Goal: Task Accomplishment & Management: Use online tool/utility

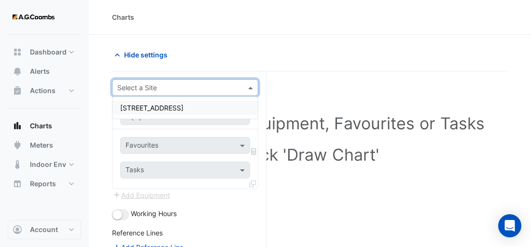
click at [194, 87] on input "text" at bounding box center [175, 88] width 116 height 10
click at [180, 114] on div "[STREET_ADDRESS]" at bounding box center [184, 108] width 145 height 14
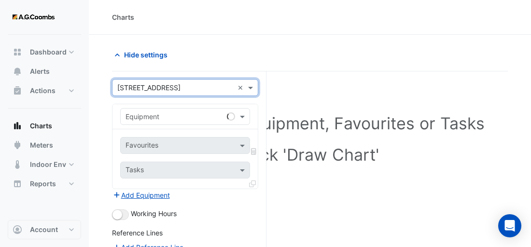
click at [166, 115] on input "text" at bounding box center [175, 117] width 100 height 10
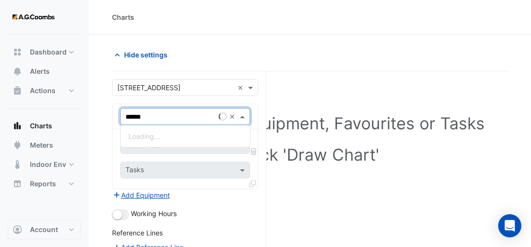
type input "*******"
click at [170, 131] on div "Weather" at bounding box center [185, 136] width 129 height 14
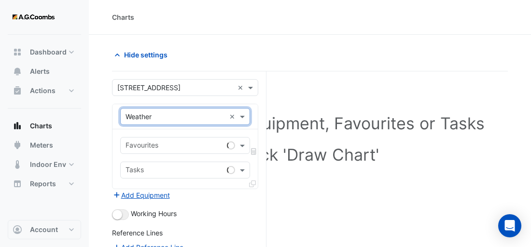
click at [166, 141] on input "text" at bounding box center [173, 146] width 97 height 10
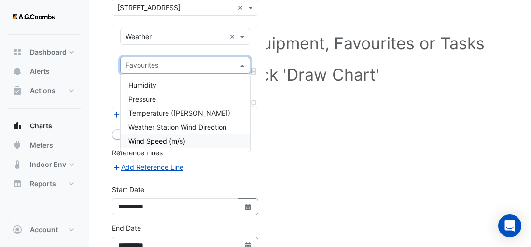
scroll to position [37, 0]
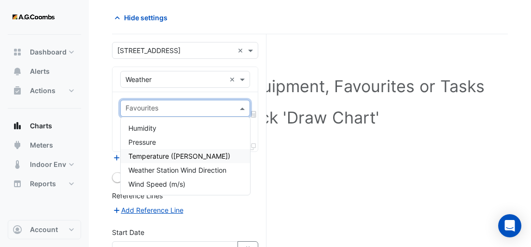
click at [163, 157] on span "Temperature ([PERSON_NAME])" at bounding box center [179, 156] width 102 height 8
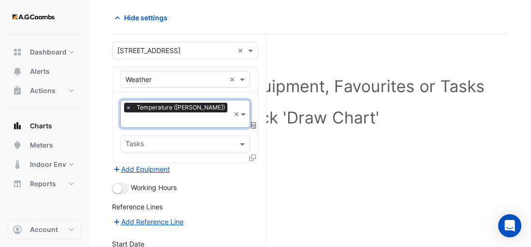
click at [175, 140] on input "text" at bounding box center [179, 145] width 108 height 10
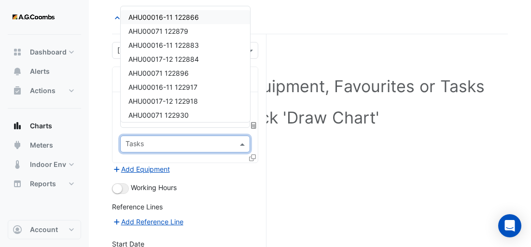
click at [217, 182] on form "**********" at bounding box center [185, 197] width 146 height 310
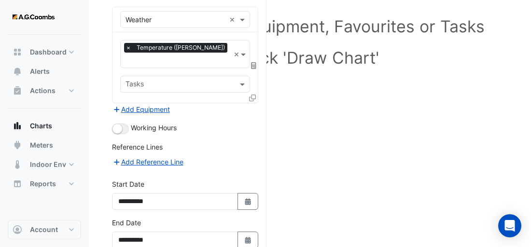
scroll to position [134, 0]
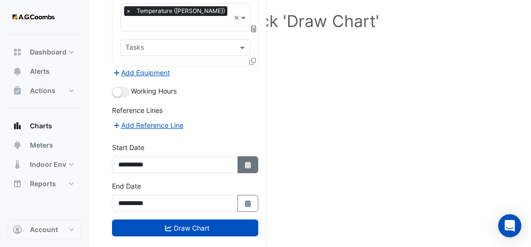
click at [249, 162] on icon "Select Date" at bounding box center [248, 165] width 9 height 7
select select "*"
select select "****"
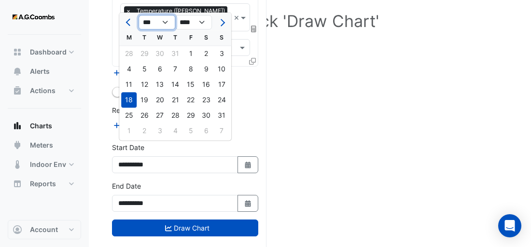
click at [162, 22] on select "*** *** *** *** *** *** *** *** ***" at bounding box center [157, 22] width 37 height 14
select select "*"
click at [139, 15] on select "*** *** *** *** *** *** *** *** ***" at bounding box center [157, 22] width 37 height 14
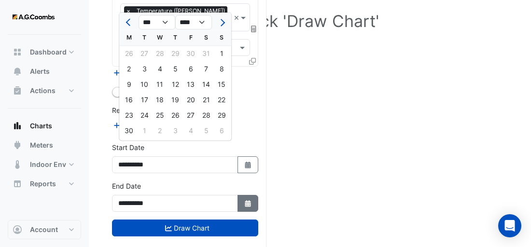
click at [244, 200] on icon "Select Date" at bounding box center [248, 203] width 9 height 7
select select "*"
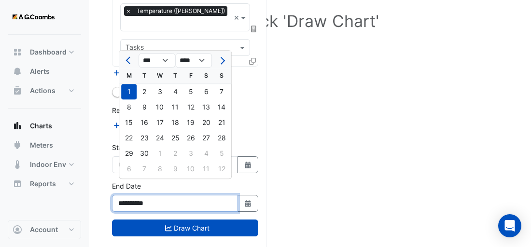
click at [208, 195] on input "**********" at bounding box center [175, 203] width 126 height 17
click at [133, 92] on div "1" at bounding box center [128, 91] width 15 height 15
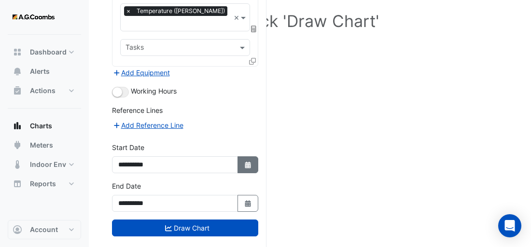
click at [244, 162] on icon "Select Date" at bounding box center [248, 165] width 9 height 7
select select "*"
select select "****"
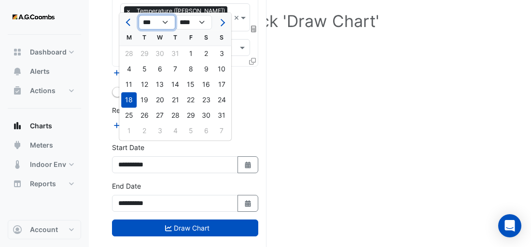
click at [156, 27] on select "*** *** *** *** *** *** *** *** ***" at bounding box center [157, 22] width 37 height 14
select select "*"
click at [139, 15] on select "*** *** *** *** *** *** *** *** ***" at bounding box center [157, 22] width 37 height 14
click at [134, 69] on div "2" at bounding box center [128, 68] width 15 height 15
type input "**********"
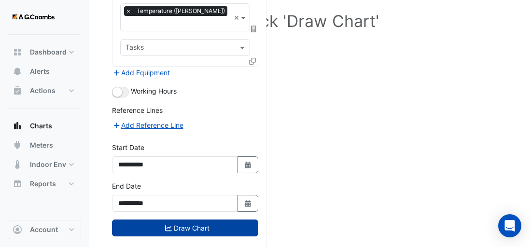
click at [210, 220] on button "Draw Chart" at bounding box center [185, 228] width 146 height 17
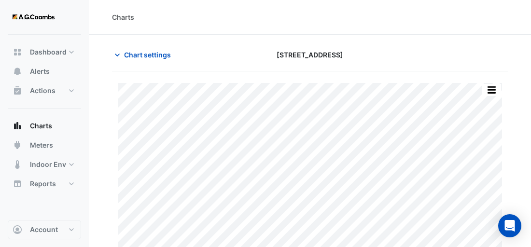
scroll to position [40, 0]
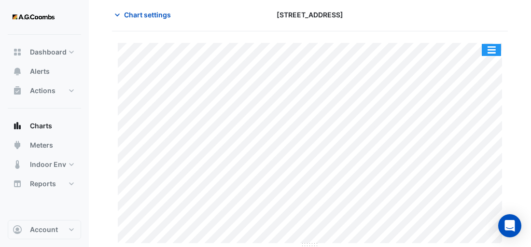
click at [489, 49] on button "button" at bounding box center [491, 50] width 19 height 12
click at [493, 47] on button "button" at bounding box center [491, 50] width 19 height 12
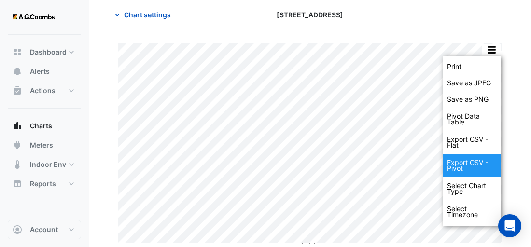
click at [478, 165] on div "Export CSV - Pivot" at bounding box center [472, 165] width 58 height 23
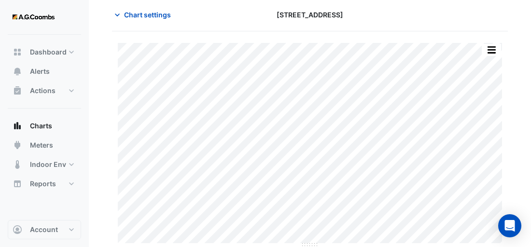
click at [510, 37] on section "Chart settings [STREET_ADDRESS] Print Save as JPEG Save as PNG Pivot Data Table…" at bounding box center [310, 121] width 442 height 253
click at [145, 11] on span "Chart settings" at bounding box center [147, 15] width 47 height 10
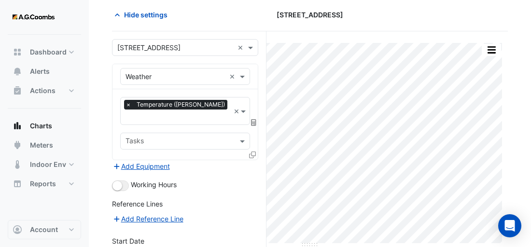
click at [185, 66] on div "Equipment × Weather ×" at bounding box center [184, 76] width 145 height 25
click at [183, 72] on input "text" at bounding box center [175, 77] width 100 height 10
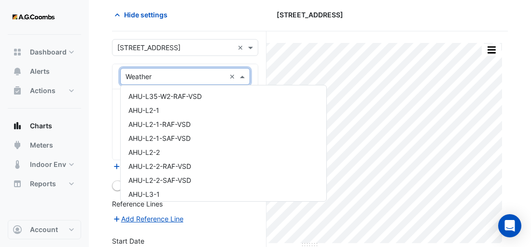
scroll to position [19712, 0]
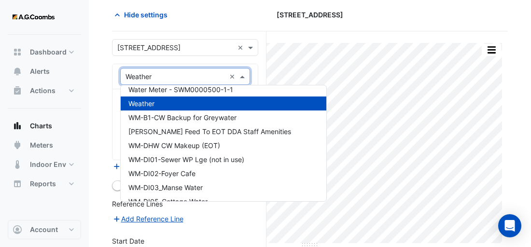
click at [183, 56] on form "**********" at bounding box center [185, 194] width 146 height 310
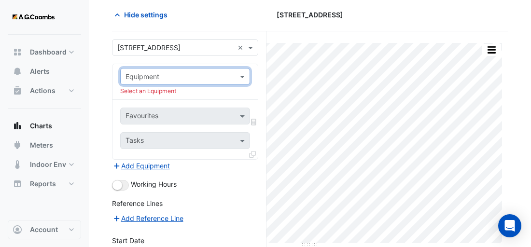
click at [182, 76] on input "text" at bounding box center [175, 77] width 100 height 10
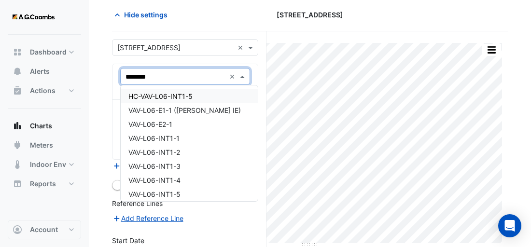
type input "*********"
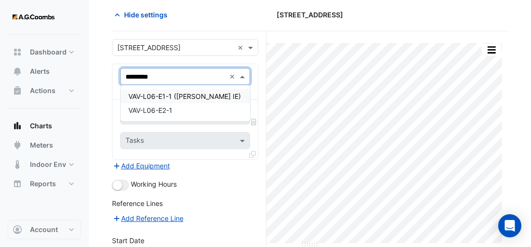
click at [201, 95] on span "VAV-L06-E1-1 ([PERSON_NAME] IE)" at bounding box center [184, 96] width 112 height 8
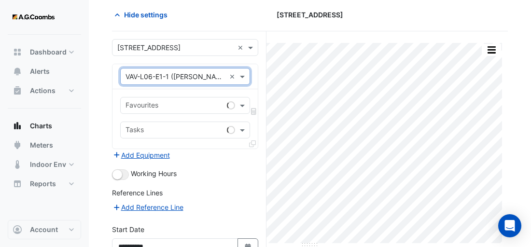
click at [175, 103] on input "text" at bounding box center [173, 106] width 97 height 10
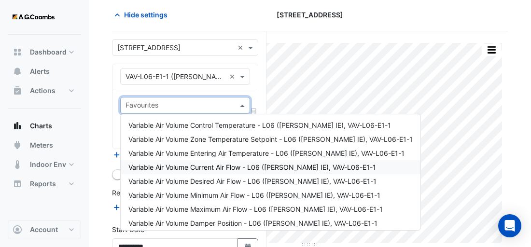
click at [237, 169] on span "Variable Air Volume Current Air Flow - L06 ([PERSON_NAME] IE), VAV-L06-E1-1" at bounding box center [252, 167] width 248 height 8
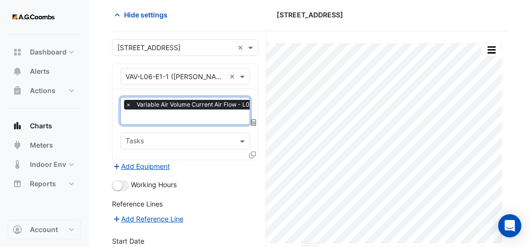
click at [181, 114] on input "text" at bounding box center [242, 118] width 234 height 10
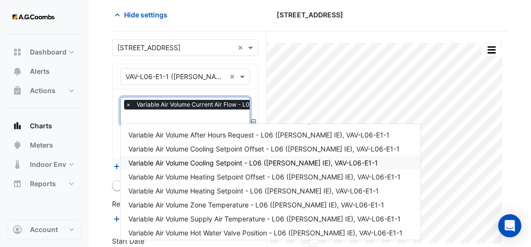
scroll to position [185, 0]
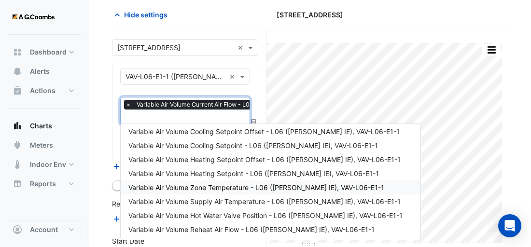
click at [251, 185] on span "Variable Air Volume Zone Temperature - L06 ([PERSON_NAME] IE), VAV-L06-E1-1" at bounding box center [256, 187] width 256 height 8
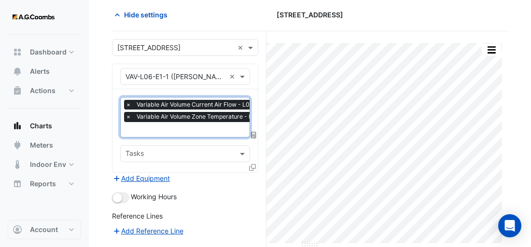
scroll to position [155, 0]
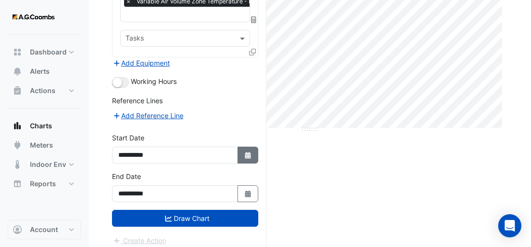
click at [247, 152] on icon "button" at bounding box center [248, 155] width 6 height 7
select select "*"
select select "****"
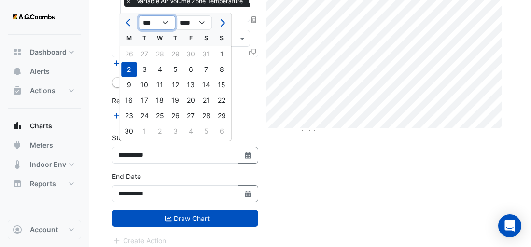
click at [167, 24] on select "*** *** *** *** *** *** *** *** ***" at bounding box center [157, 22] width 37 height 14
click at [139, 15] on select "*** *** *** *** *** *** *** *** ***" at bounding box center [157, 22] width 37 height 14
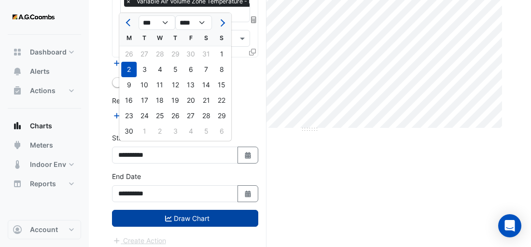
click at [217, 217] on button "Draw Chart" at bounding box center [185, 218] width 146 height 17
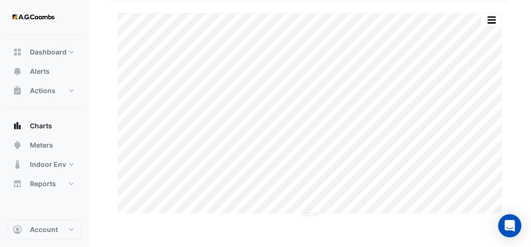
scroll to position [40, 0]
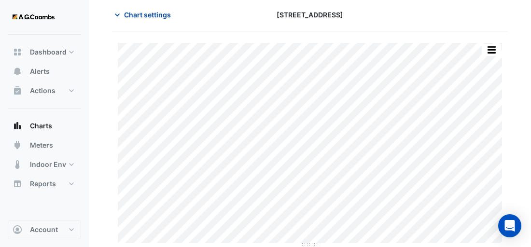
click at [150, 7] on button "Chart settings" at bounding box center [144, 14] width 65 height 17
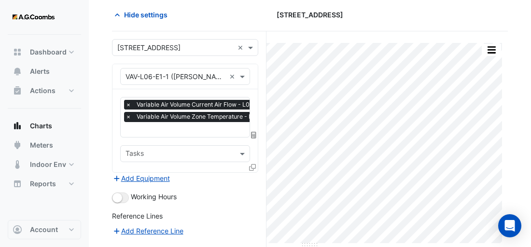
click at [130, 102] on span "×" at bounding box center [128, 105] width 9 height 10
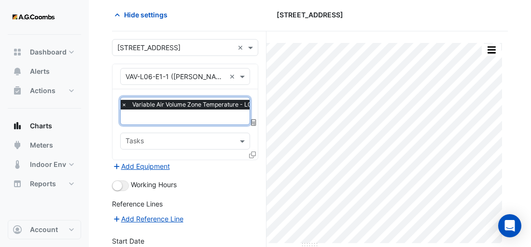
scroll to position [143, 0]
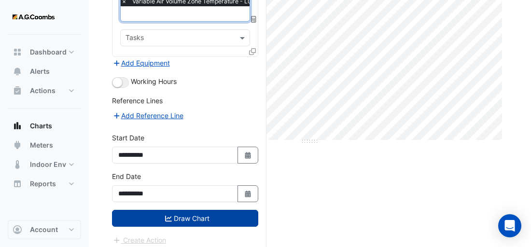
click at [209, 213] on button "Draw Chart" at bounding box center [185, 218] width 146 height 17
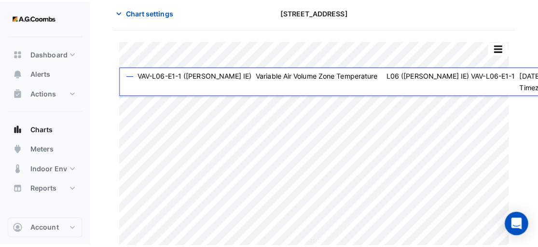
scroll to position [40, 0]
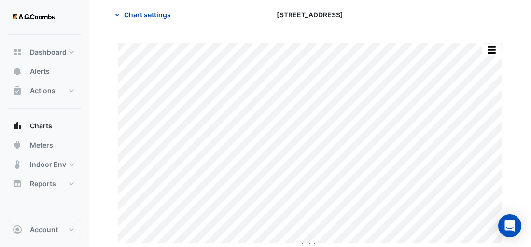
click at [144, 11] on span "Chart settings" at bounding box center [147, 15] width 47 height 10
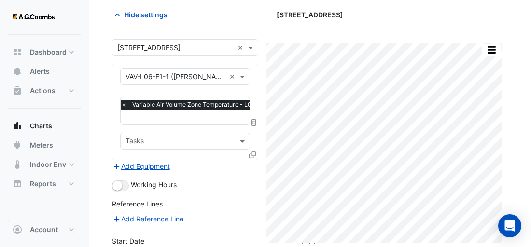
click at [255, 152] on icon at bounding box center [252, 155] width 7 height 7
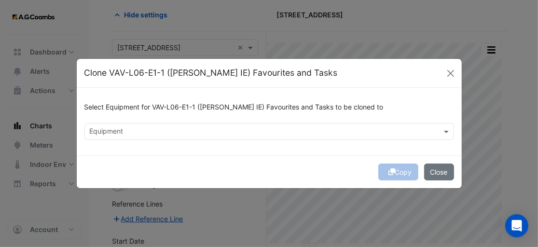
click at [197, 128] on input "text" at bounding box center [264, 132] width 348 height 10
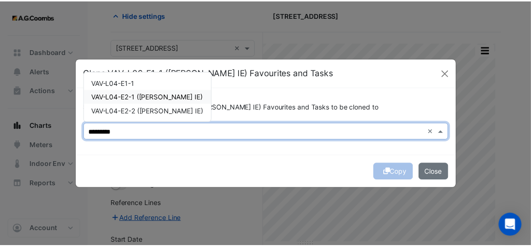
scroll to position [0, 0]
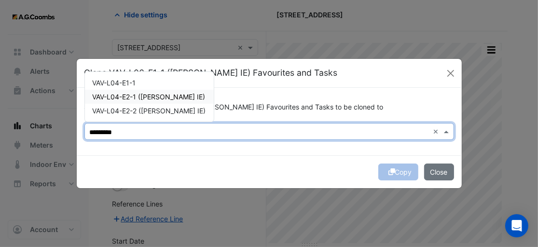
click at [166, 98] on span "VAV-L04-E2-1 ([PERSON_NAME] IE)" at bounding box center [149, 97] width 113 height 8
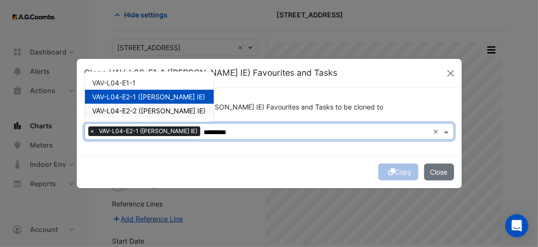
click at [156, 109] on span "VAV-L04-E2-2 ([PERSON_NAME] IE)" at bounding box center [149, 111] width 113 height 8
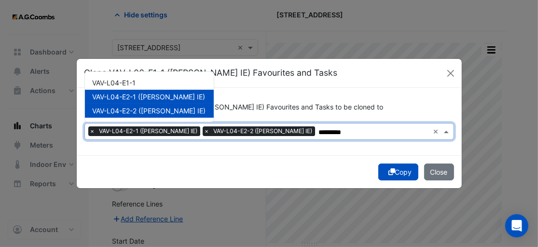
type input "*********"
click at [403, 171] on button "Copy" at bounding box center [398, 172] width 40 height 17
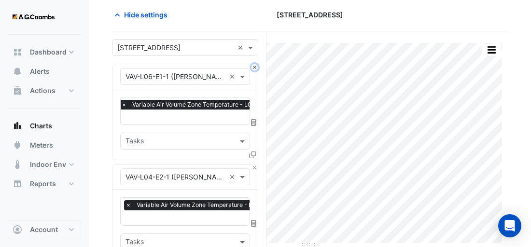
click at [255, 66] on button "Close" at bounding box center [254, 67] width 6 height 6
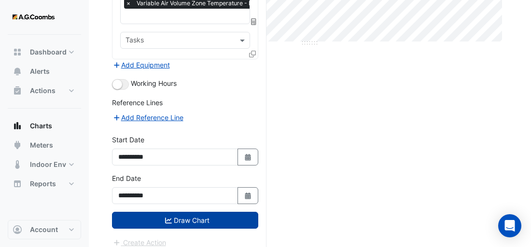
click at [223, 217] on button "Draw Chart" at bounding box center [185, 220] width 146 height 17
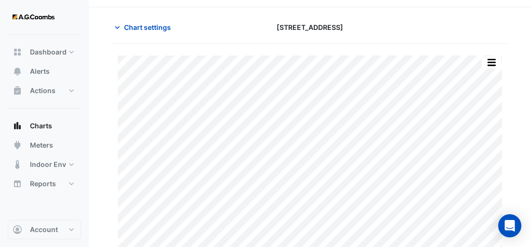
scroll to position [40, 0]
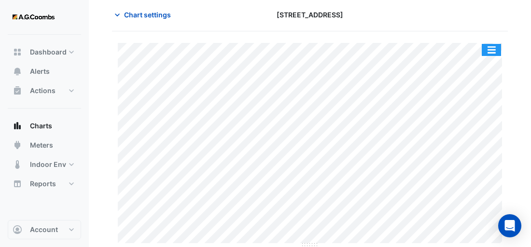
click at [493, 44] on button "button" at bounding box center [491, 50] width 19 height 12
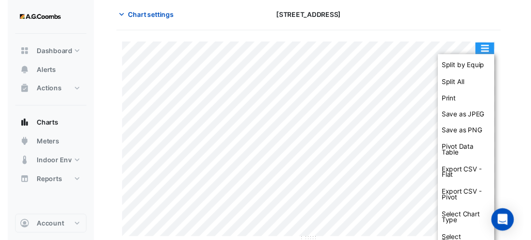
scroll to position [52, 0]
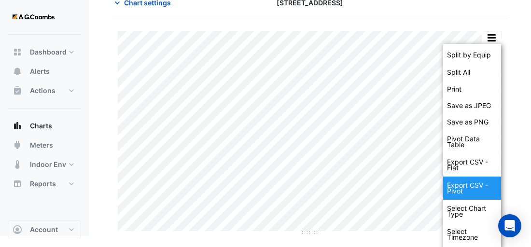
click at [471, 189] on div "Export CSV - Pivot" at bounding box center [472, 188] width 58 height 23
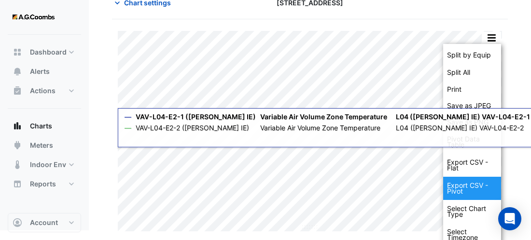
click at [466, 179] on div "Export CSV - Pivot" at bounding box center [472, 188] width 58 height 23
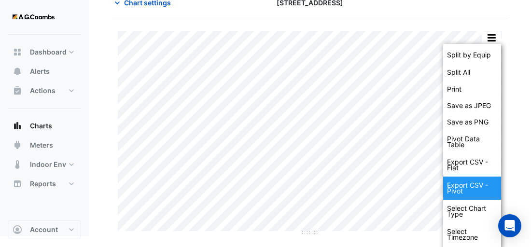
click at [463, 189] on div "Export CSV - Pivot" at bounding box center [472, 188] width 58 height 23
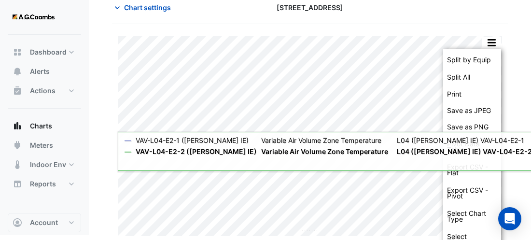
click at [519, 175] on section "Chart settings [STREET_ADDRESS] Split by Equip Split All Print Save as JPEG Sav…" at bounding box center [310, 111] width 442 height 248
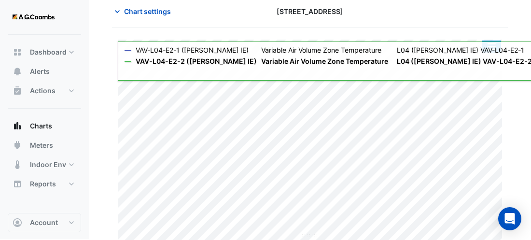
click at [491, 41] on button "button" at bounding box center [491, 47] width 19 height 12
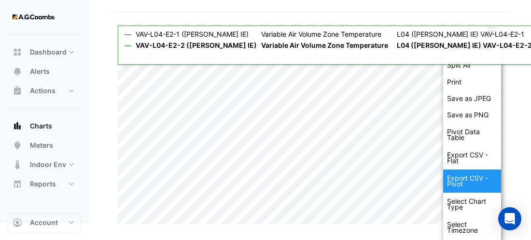
click at [476, 179] on div "Export CSV - Pivot" at bounding box center [472, 180] width 58 height 23
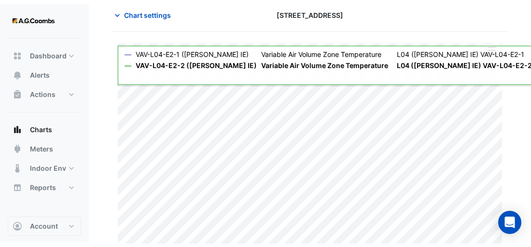
scroll to position [40, 0]
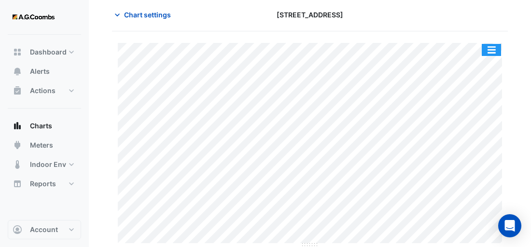
click at [492, 46] on button "button" at bounding box center [491, 50] width 19 height 12
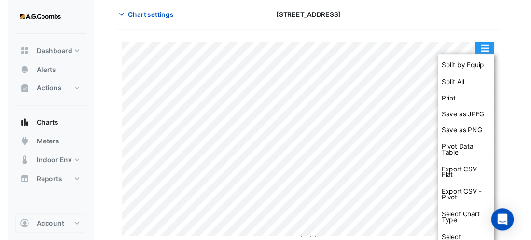
scroll to position [52, 0]
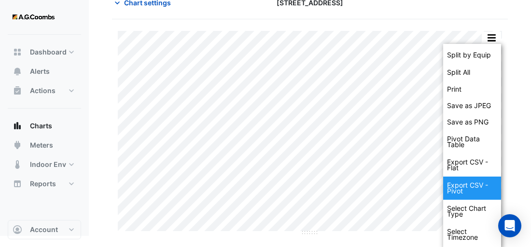
click at [473, 190] on div "Export CSV - Pivot" at bounding box center [472, 188] width 58 height 23
click at [466, 184] on div "Export CSV - Pivot" at bounding box center [472, 188] width 58 height 23
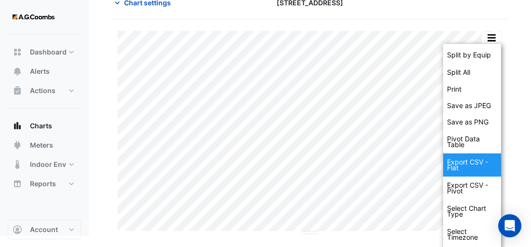
click at [476, 160] on div "Export CSV - Flat" at bounding box center [472, 164] width 58 height 23
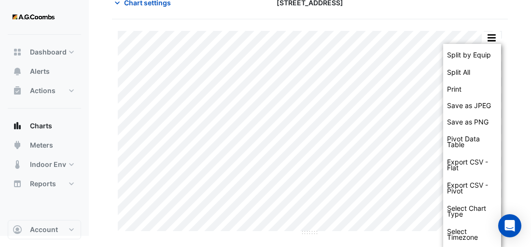
scroll to position [40, 0]
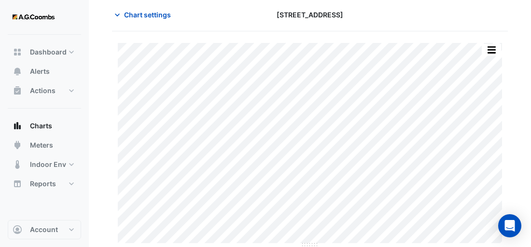
drag, startPoint x: 512, startPoint y: 30, endPoint x: 502, endPoint y: 40, distance: 13.7
click at [512, 30] on section "Chart settings [STREET_ADDRESS] Split by Equip Split All Print Save as JPEG Sav…" at bounding box center [310, 121] width 442 height 253
click at [495, 44] on button "button" at bounding box center [491, 50] width 19 height 12
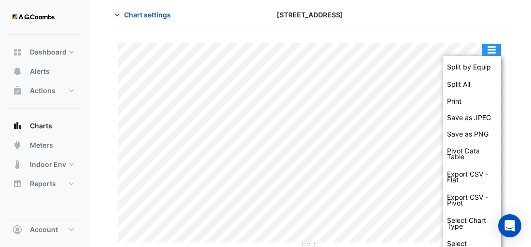
scroll to position [52, 0]
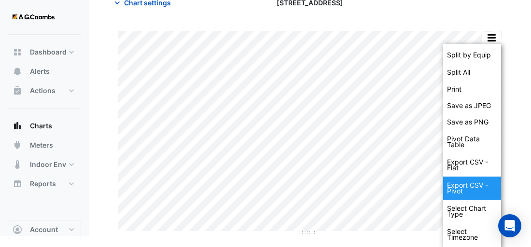
click at [480, 187] on div "Export CSV - Pivot" at bounding box center [472, 188] width 58 height 23
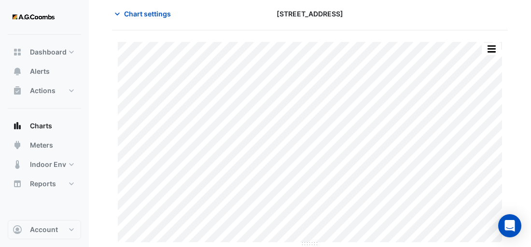
scroll to position [40, 0]
click at [156, 12] on span "Chart settings" at bounding box center [147, 15] width 47 height 10
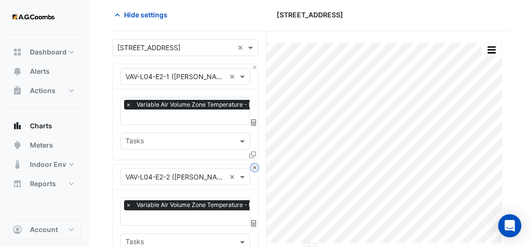
click at [253, 165] on button "Close" at bounding box center [254, 168] width 6 height 6
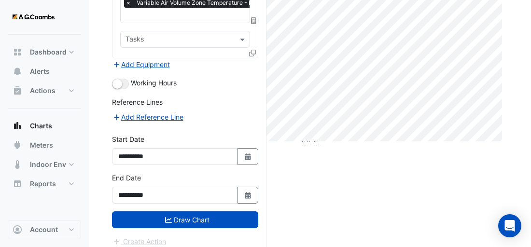
scroll to position [143, 0]
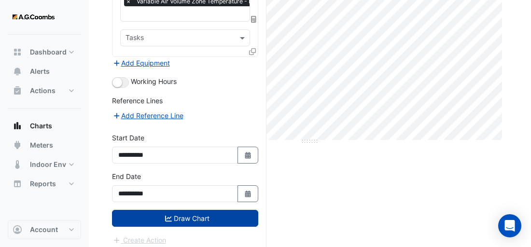
click at [213, 219] on button "Draw Chart" at bounding box center [185, 218] width 146 height 17
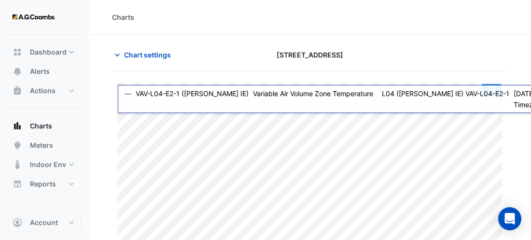
click at [498, 85] on button "button" at bounding box center [491, 90] width 19 height 12
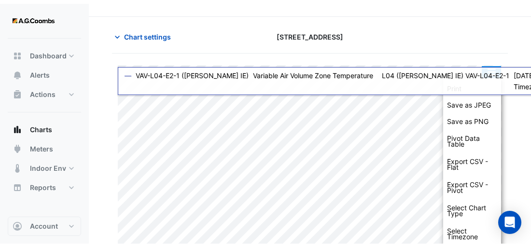
scroll to position [25, 0]
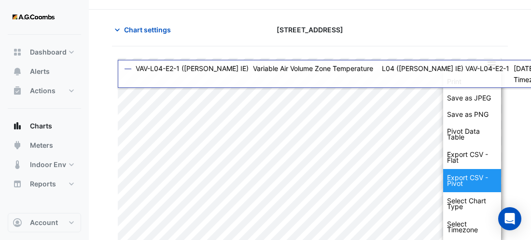
click at [481, 180] on div "Export CSV - Pivot" at bounding box center [472, 180] width 58 height 23
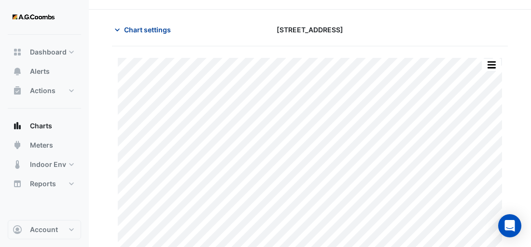
click at [147, 25] on span "Chart settings" at bounding box center [147, 30] width 47 height 10
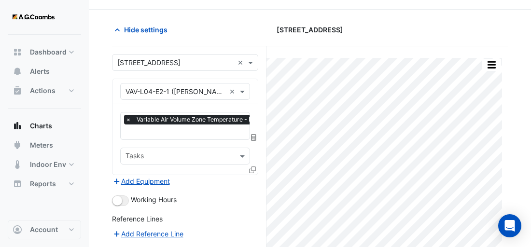
scroll to position [73, 0]
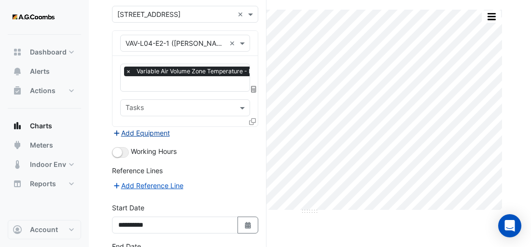
click at [137, 132] on button "Add Equipment" at bounding box center [141, 132] width 58 height 11
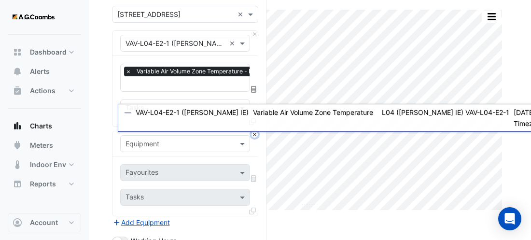
click at [255, 132] on button "Close" at bounding box center [254, 134] width 6 height 6
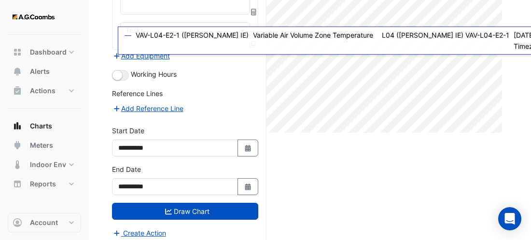
scroll to position [0, 0]
